Goal: Information Seeking & Learning: Learn about a topic

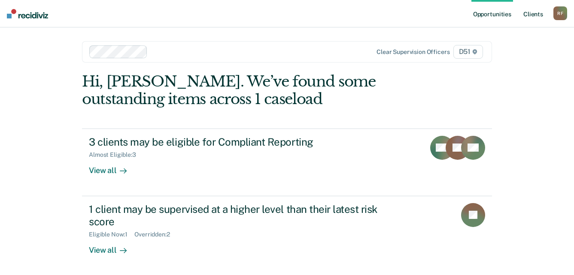
click at [537, 15] on link "Client s" at bounding box center [532, 13] width 23 height 27
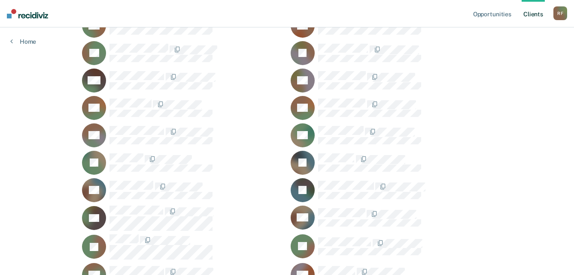
scroll to position [215, 0]
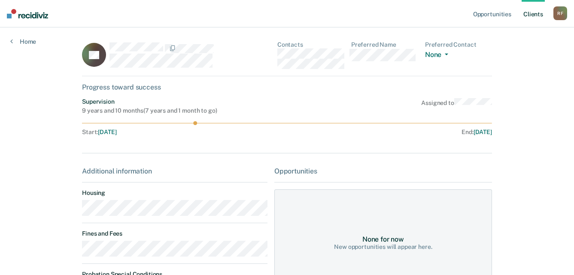
click at [279, 53] on div "AF Contacts Preferred Name Preferred Contact None Call Text Email None" at bounding box center [287, 58] width 410 height 35
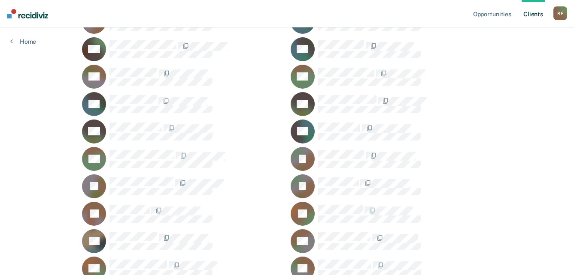
scroll to position [472, 0]
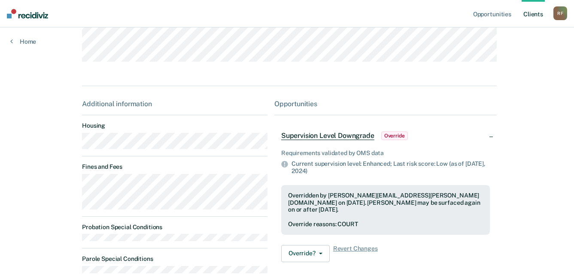
scroll to position [172, 0]
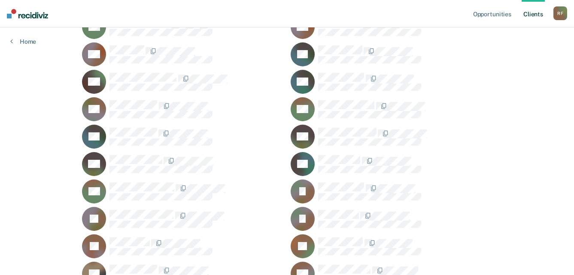
scroll to position [429, 0]
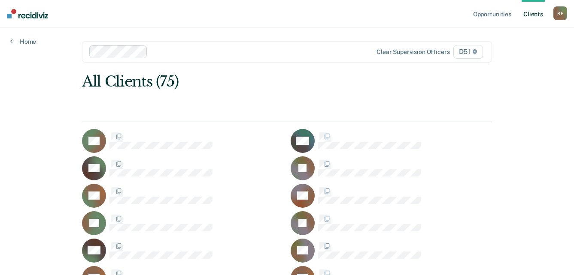
scroll to position [429, 0]
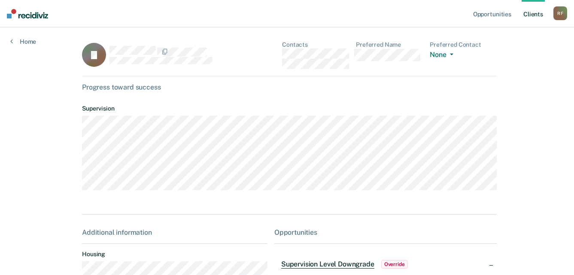
scroll to position [43, 0]
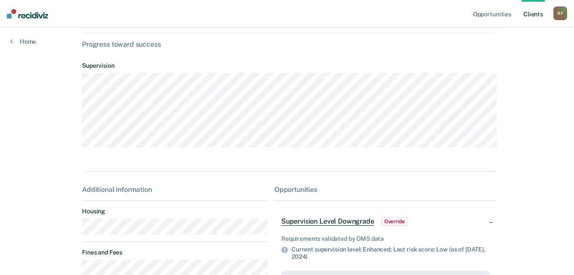
click at [78, 236] on main "JJ Contacts Preferred Name Preferred Contact None Call Text Email None Progress…" at bounding box center [287, 188] width 430 height 406
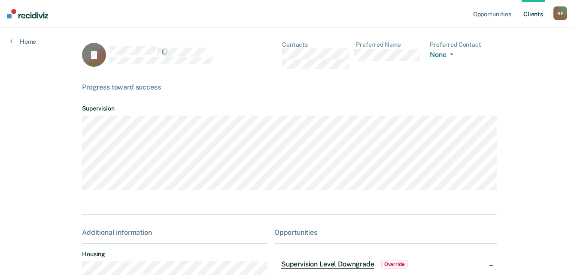
click at [277, 57] on div "JJ Contacts Preferred Name Preferred Contact None Call Text Email None" at bounding box center [289, 58] width 414 height 35
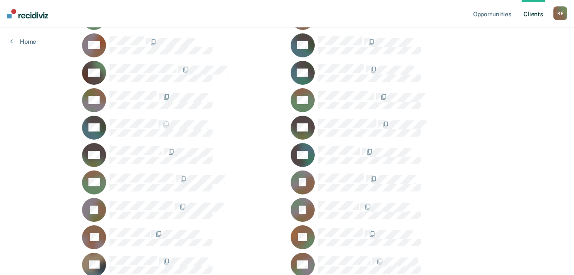
scroll to position [343, 0]
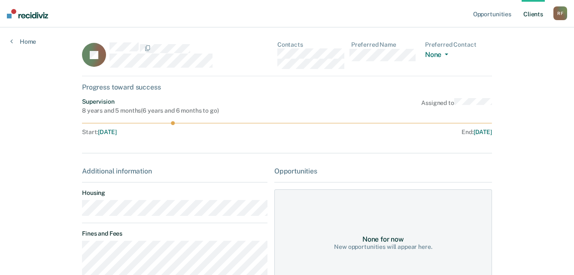
click at [79, 213] on main "IG Contacts Preferred Name Preferred Contact None Call Text Email None Progress…" at bounding box center [287, 265] width 430 height 476
click at [278, 55] on div "IG Contacts Preferred Name Preferred Contact None Call Text Email None" at bounding box center [287, 58] width 410 height 35
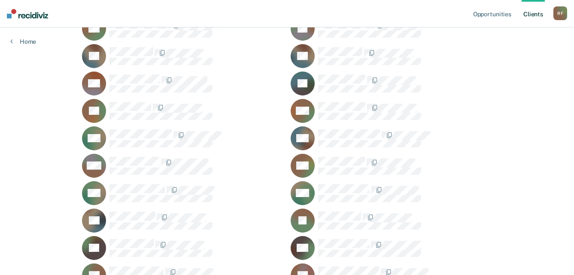
scroll to position [772, 0]
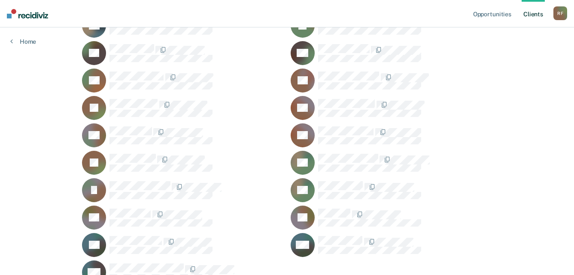
scroll to position [901, 0]
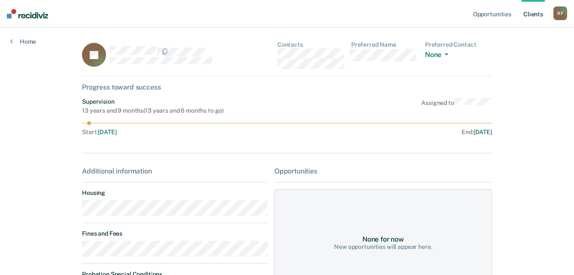
click at [76, 213] on main "JS Contacts Preferred Name Preferred Contact None Call Text Email None Progress…" at bounding box center [287, 189] width 430 height 324
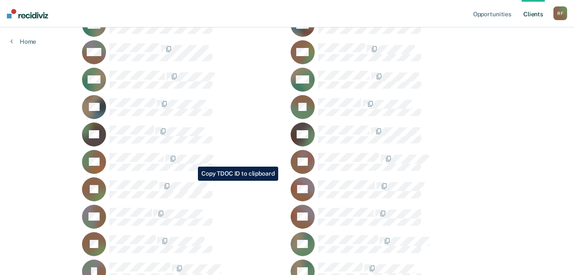
scroll to position [858, 0]
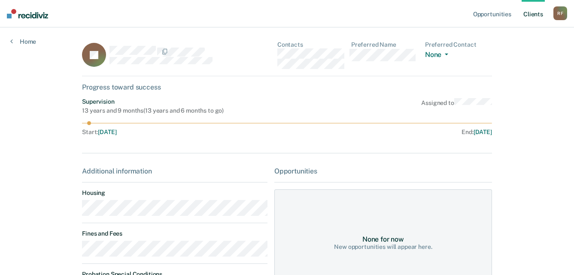
click at [78, 212] on main "JS Contacts Preferred Name Preferred Contact None Call Text Email None Progress…" at bounding box center [287, 189] width 430 height 324
click at [278, 54] on div "JS Contacts Preferred Name Preferred Contact None Call Text Email None" at bounding box center [287, 58] width 410 height 35
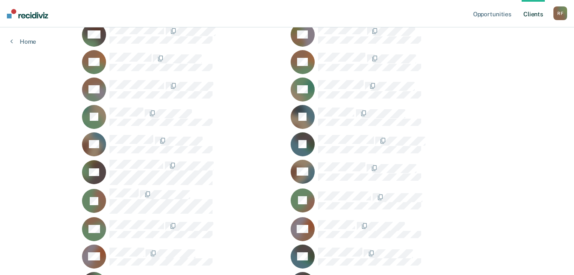
scroll to position [215, 0]
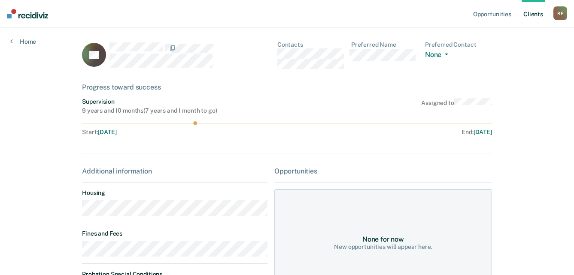
scroll to position [43, 0]
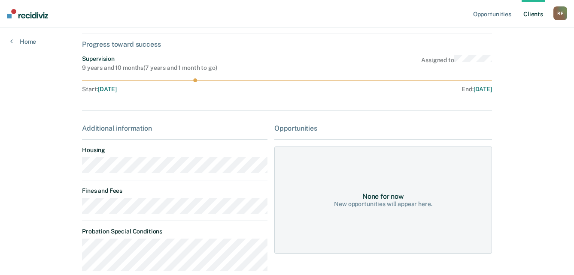
click at [76, 171] on main "AF Contacts Preferred Name Preferred Contact None Call Text Email None Progress…" at bounding box center [287, 159] width 430 height 349
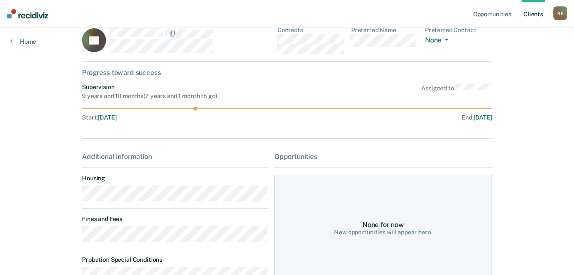
scroll to position [0, 0]
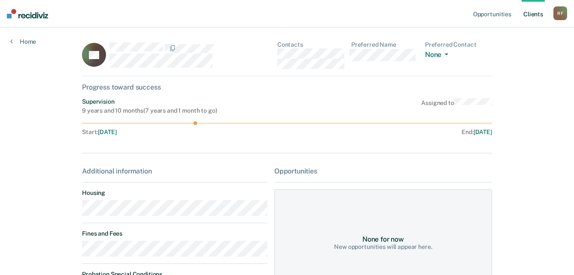
scroll to position [215, 0]
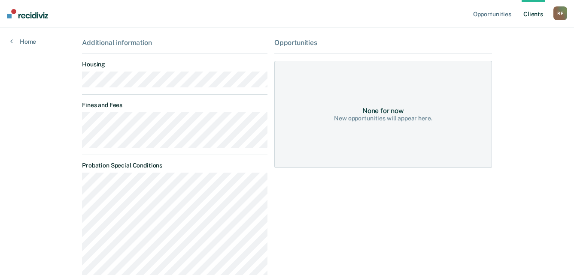
scroll to position [86, 0]
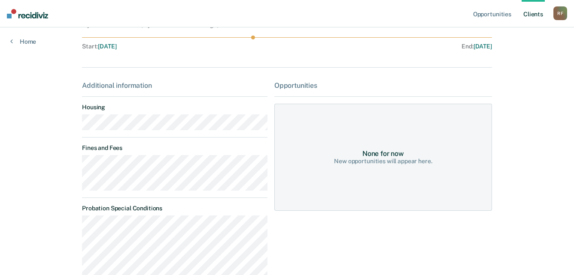
click at [76, 129] on main "BH Contacts Preferred Name Preferred Contact None Call Text Email None Progress…" at bounding box center [287, 170] width 430 height 457
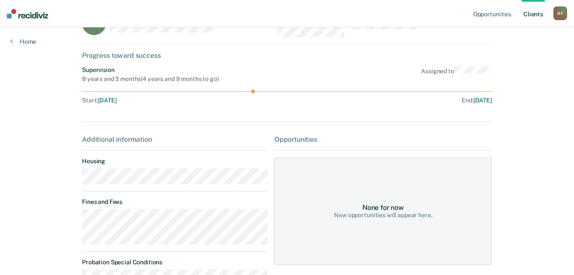
scroll to position [0, 0]
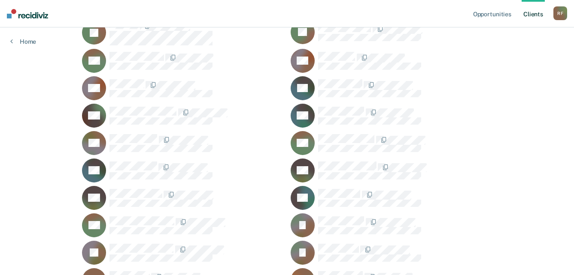
scroll to position [429, 0]
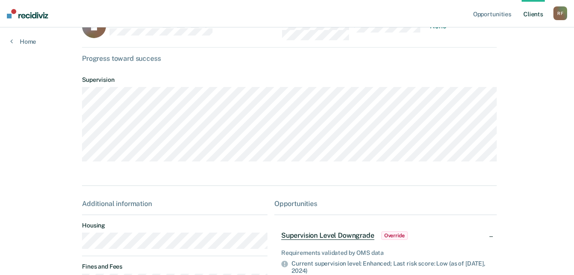
scroll to position [43, 0]
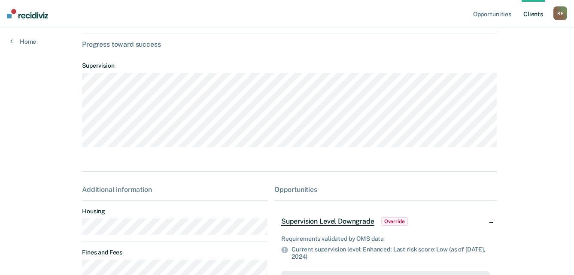
click at [55, 234] on div "Opportunities Client s [PERSON_NAME] R F Profile How it works Log Out Home JJ C…" at bounding box center [287, 184] width 574 height 454
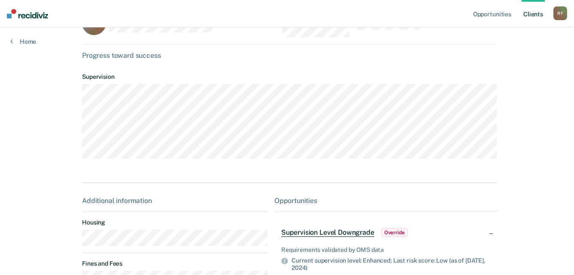
scroll to position [0, 0]
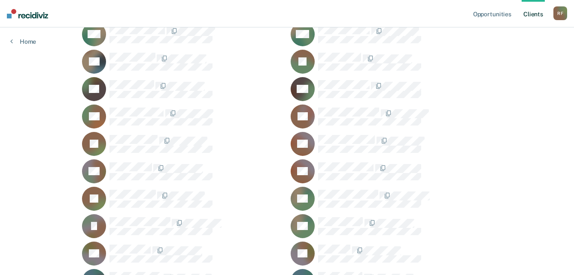
scroll to position [858, 0]
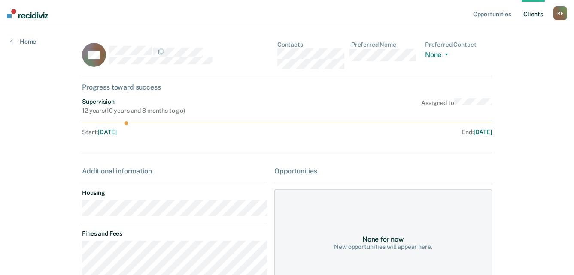
click at [74, 212] on main "CS Contacts Preferred Name Preferred Contact None Call Text Email None Progress…" at bounding box center [287, 230] width 430 height 406
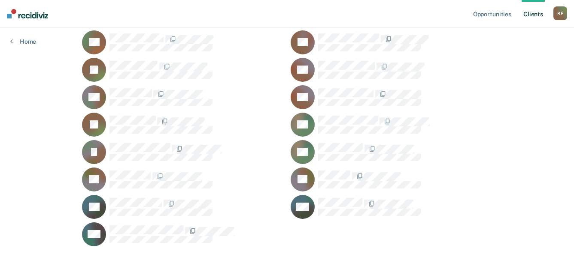
scroll to position [928, 0]
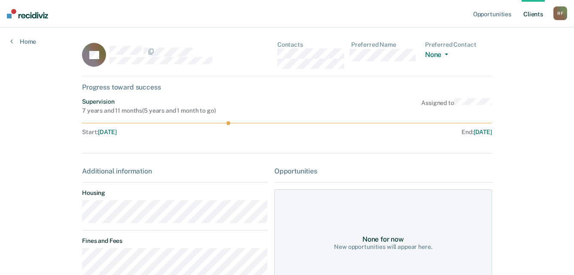
click at [78, 215] on main "TT Contacts Preferred Name Preferred Contact None Call Text Email None Progress…" at bounding box center [287, 230] width 430 height 406
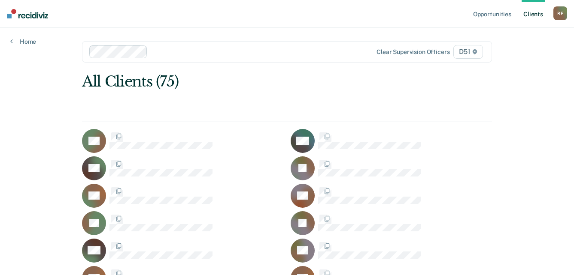
scroll to position [928, 0]
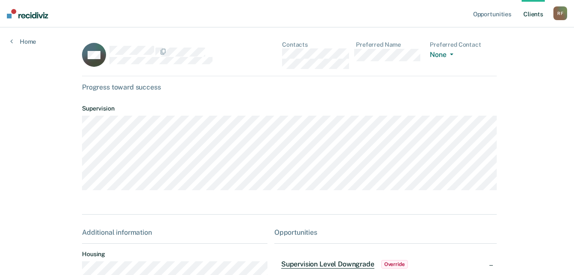
scroll to position [43, 0]
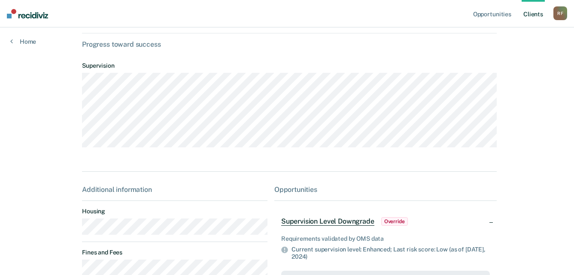
click at [74, 236] on main "SW Contacts Preferred Name Preferred Contact None Call Text Email None Progress…" at bounding box center [287, 188] width 430 height 406
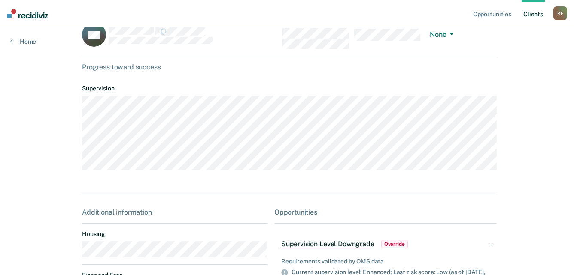
scroll to position [0, 0]
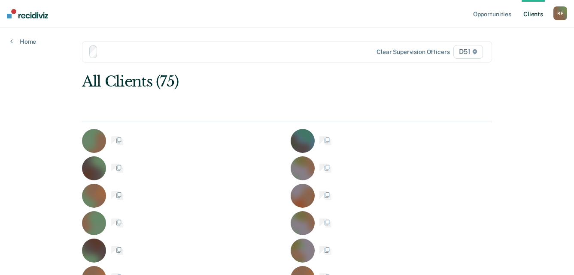
scroll to position [928, 0]
